Goal: Information Seeking & Learning: Learn about a topic

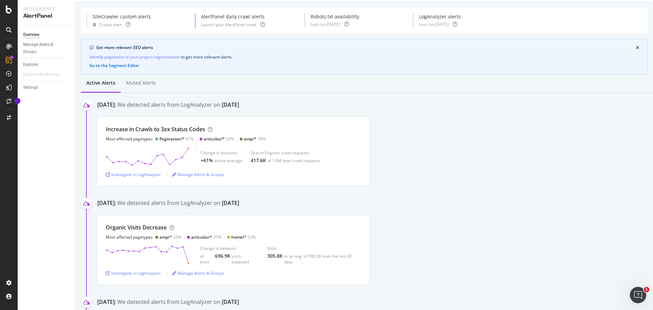
scroll to position [15, 0]
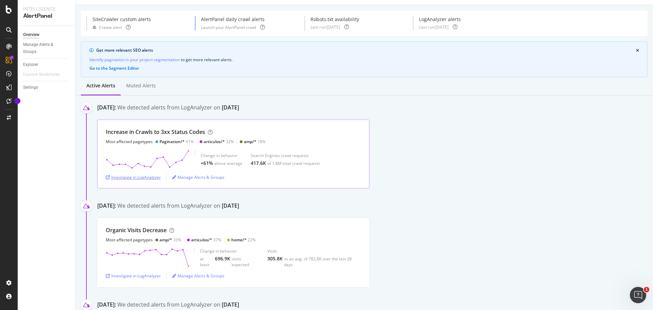
click at [154, 179] on div "Investigate in LogAnalyzer" at bounding box center [133, 177] width 55 height 6
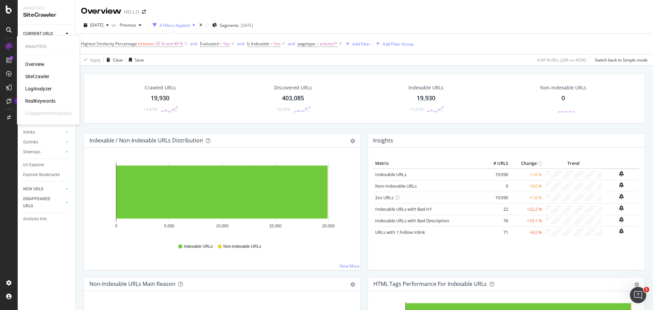
click at [42, 88] on div "LogAnalyzer" at bounding box center [38, 88] width 27 height 7
